Goal: Task Accomplishment & Management: Use online tool/utility

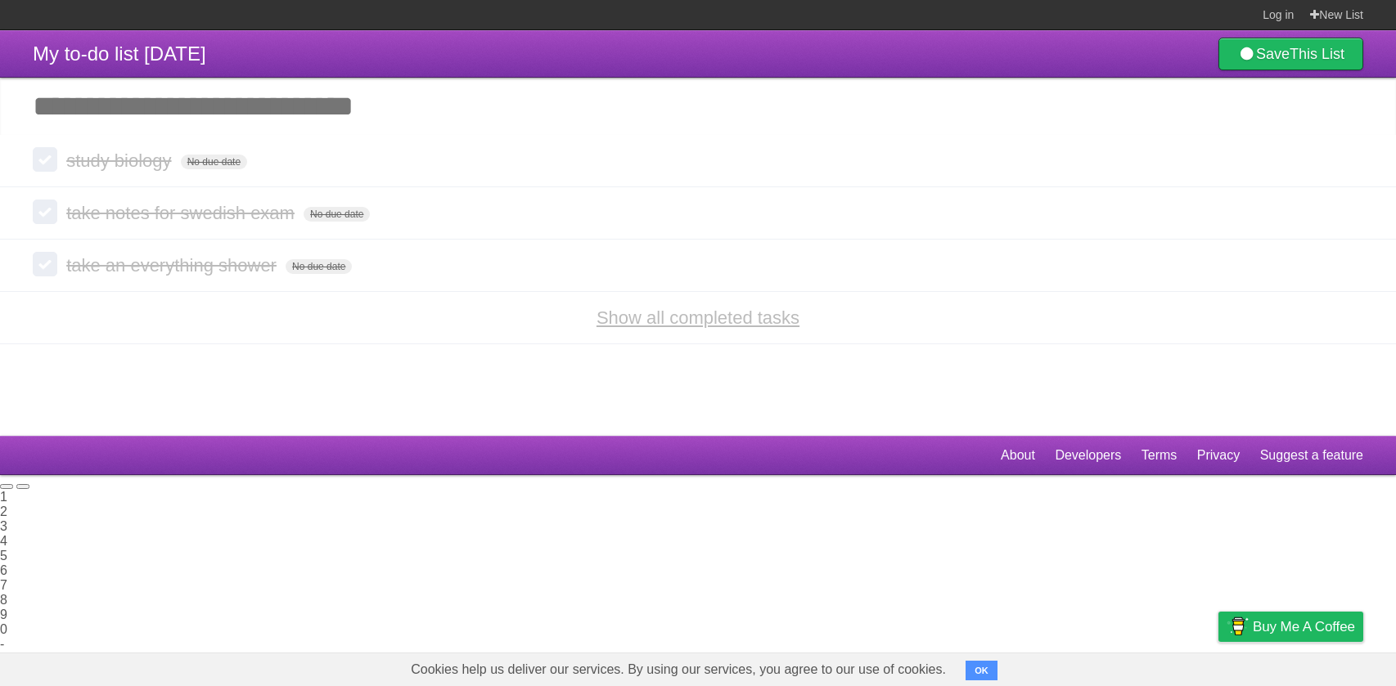
click at [770, 317] on link "Show all completed tasks" at bounding box center [697, 318] width 203 height 20
click at [749, 322] on link "Show all completed tasks" at bounding box center [697, 318] width 203 height 20
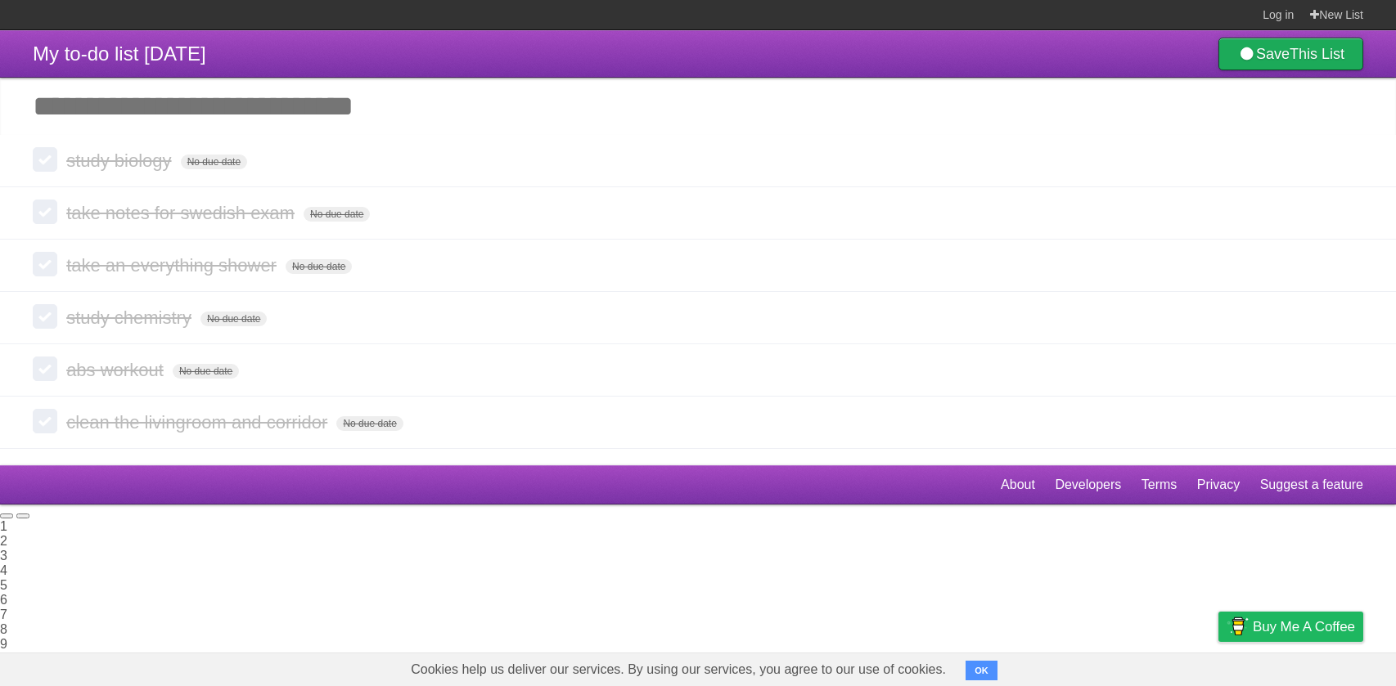
click at [1242, 55] on icon at bounding box center [1246, 54] width 19 height 15
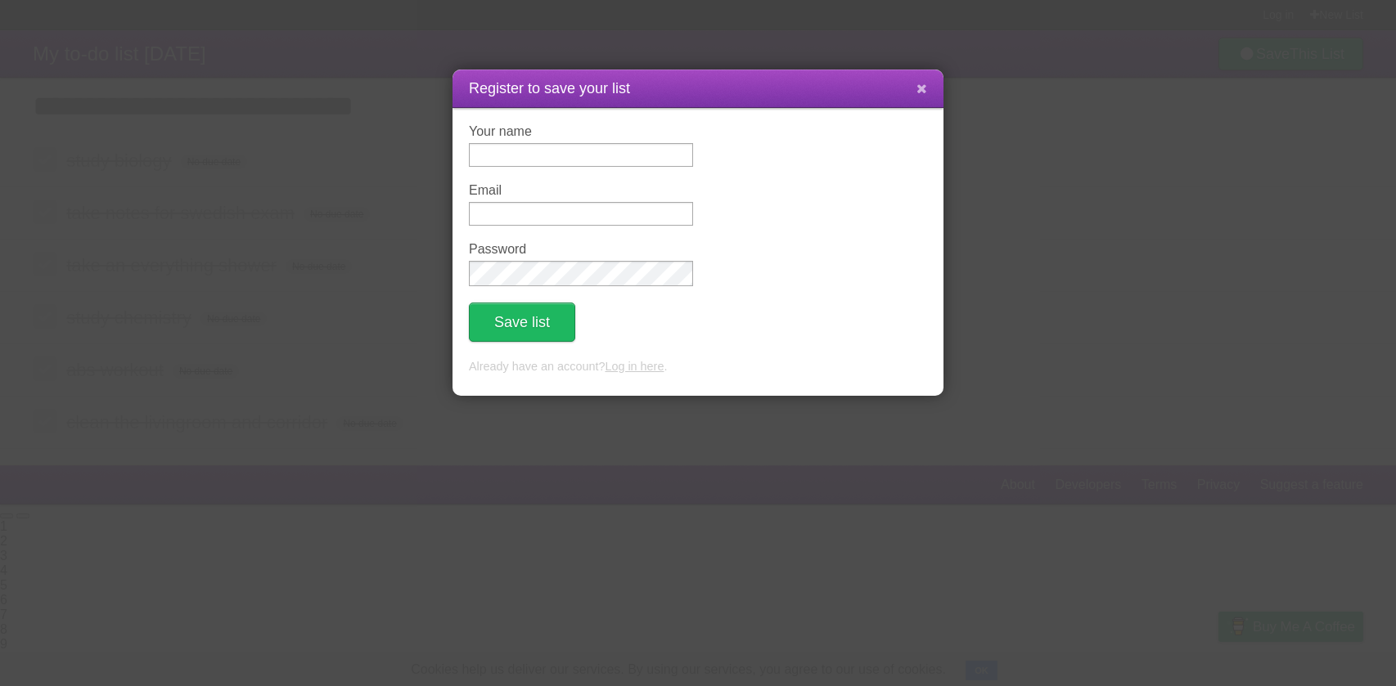
click at [928, 84] on button at bounding box center [921, 89] width 35 height 31
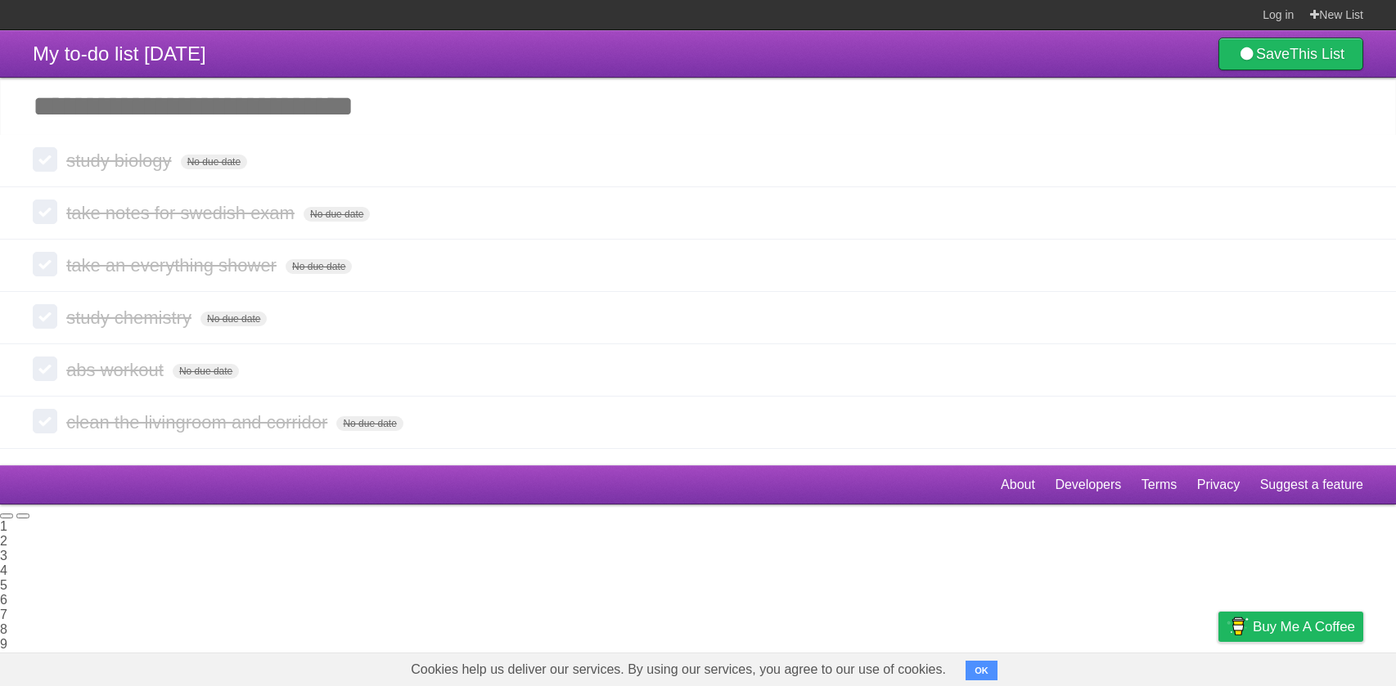
click at [975, 661] on button "OK" at bounding box center [981, 671] width 32 height 20
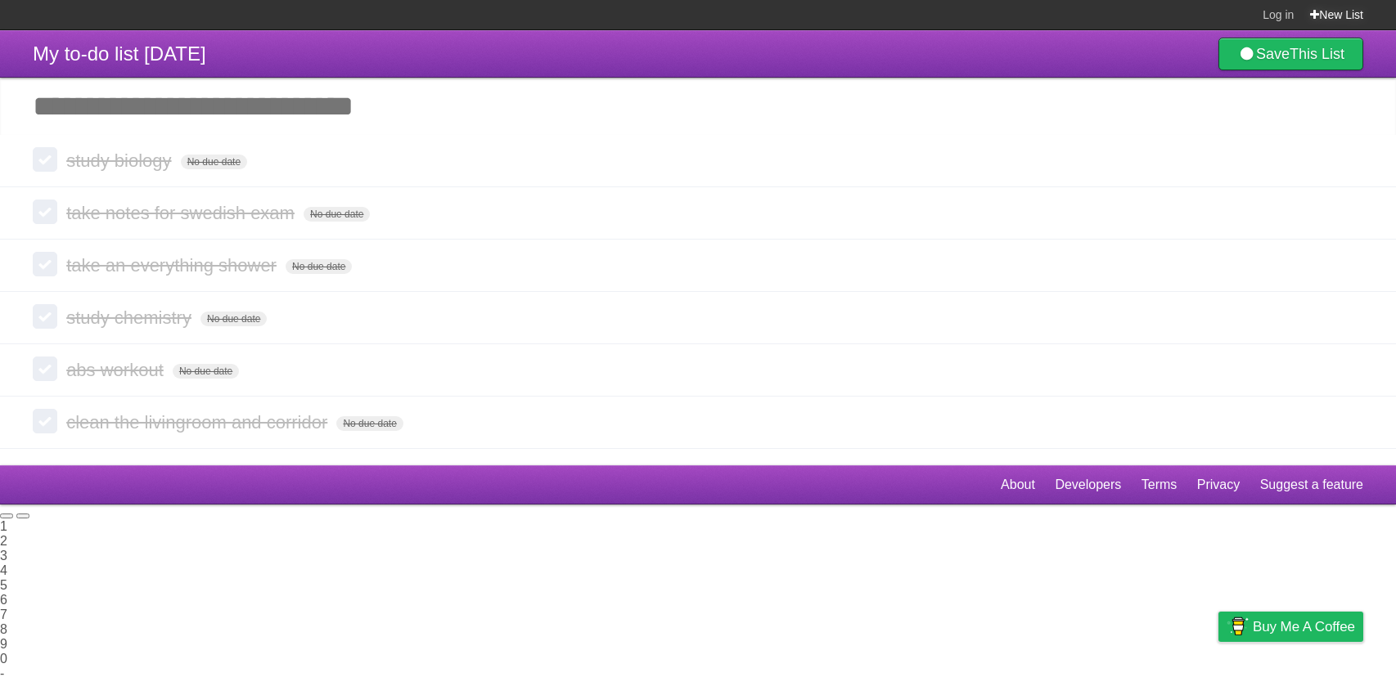
click at [1342, 13] on link "New List" at bounding box center [1336, 14] width 53 height 29
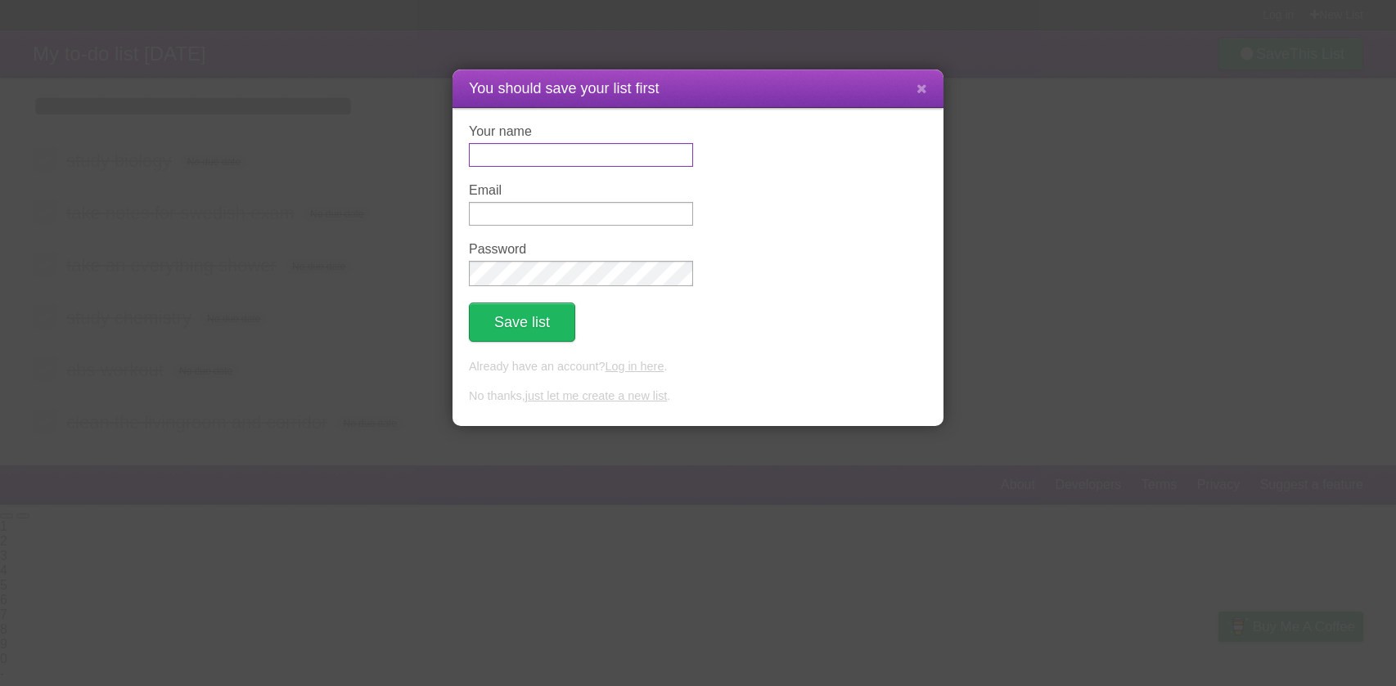
click at [564, 149] on input "Your name" at bounding box center [581, 155] width 224 height 24
click at [1038, 159] on div "You should save your list first Your name Email Password Save list Already have…" at bounding box center [698, 343] width 1396 height 686
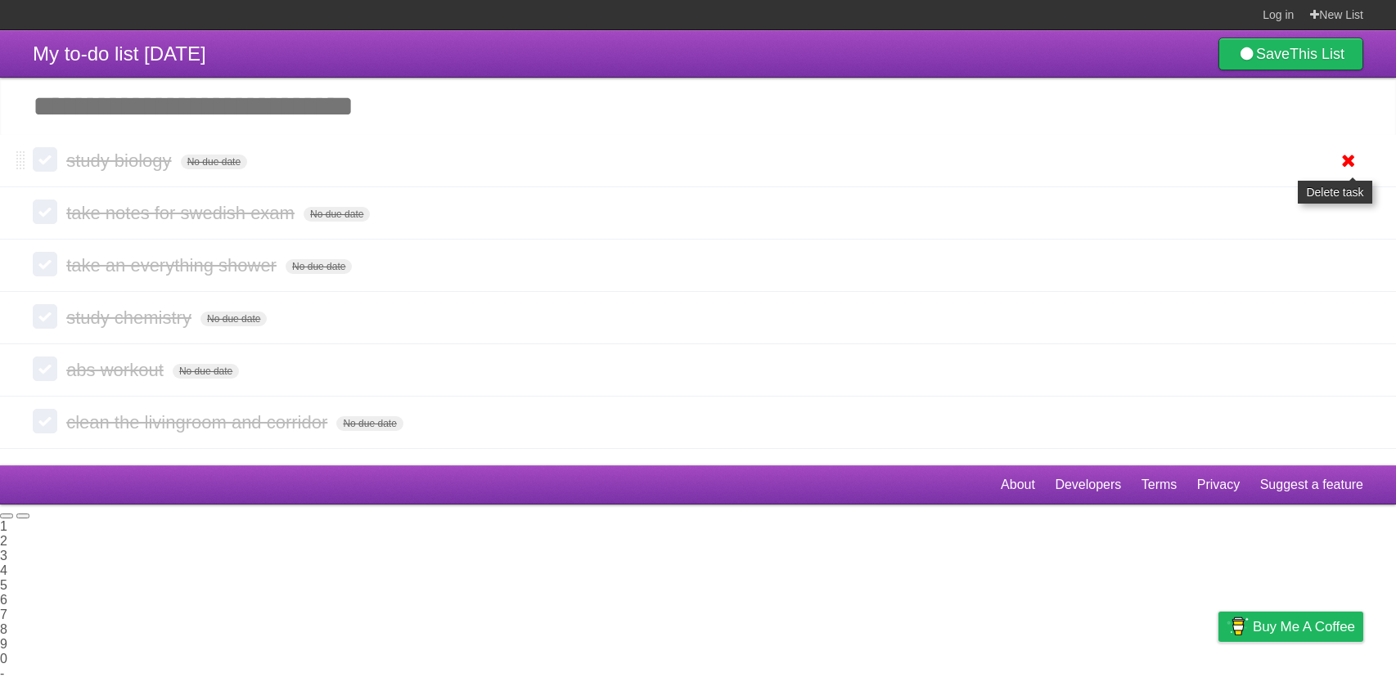
click at [1337, 149] on icon at bounding box center [1348, 160] width 23 height 27
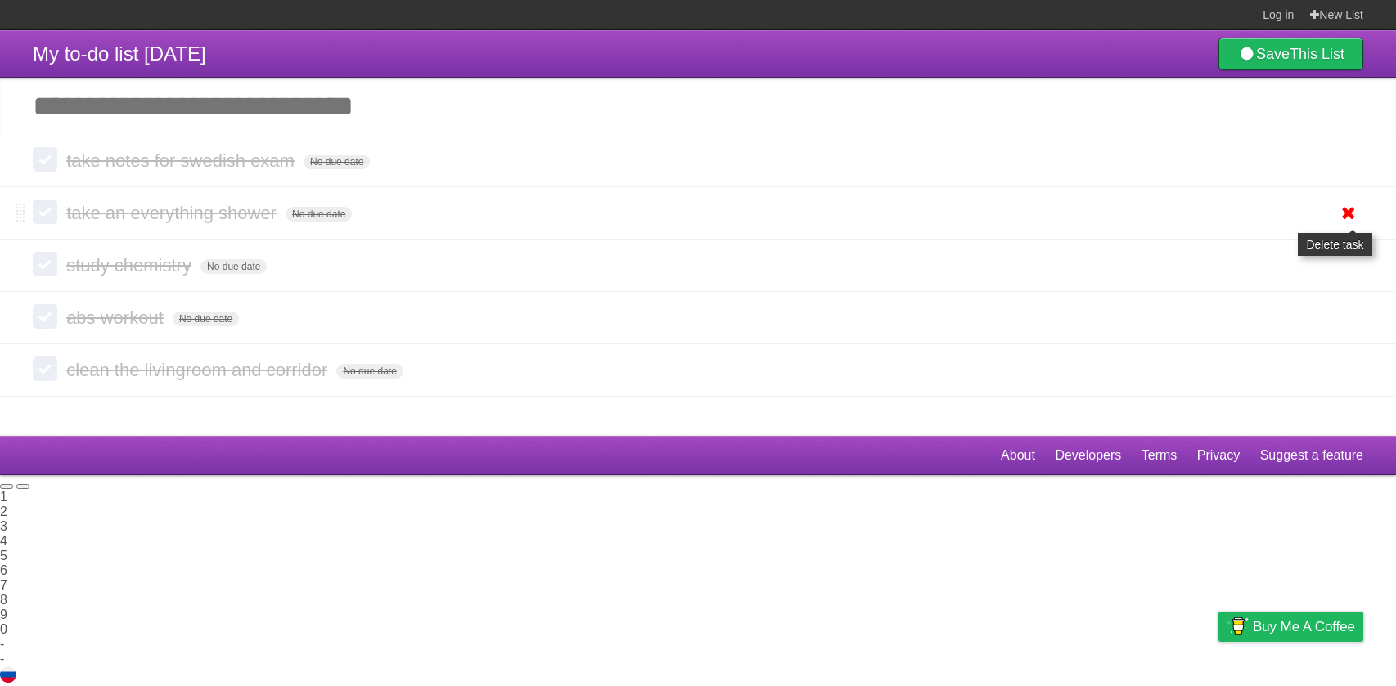
click at [1347, 209] on icon at bounding box center [1348, 213] width 23 height 27
